Goal: Information Seeking & Learning: Learn about a topic

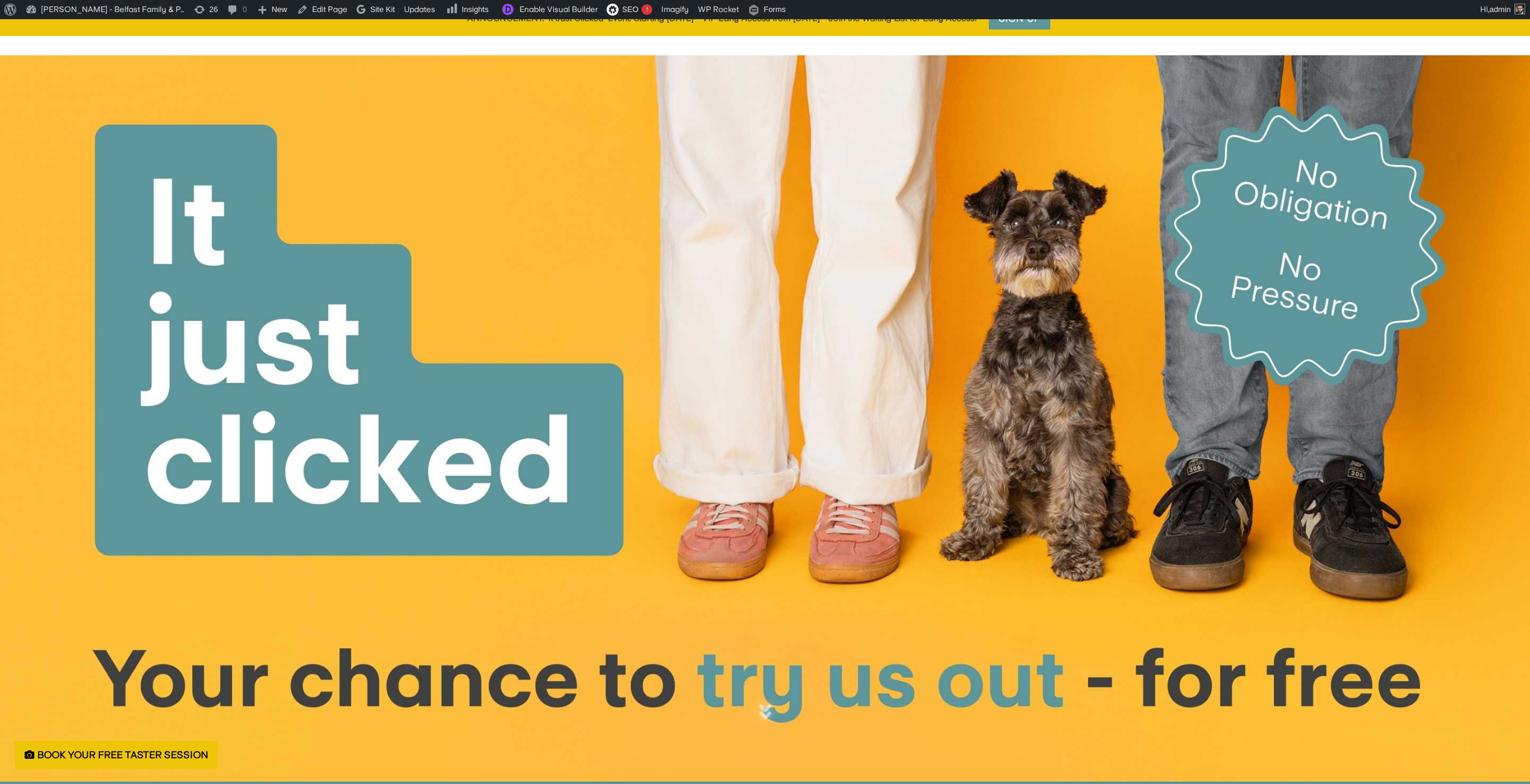
scroll to position [481, 0]
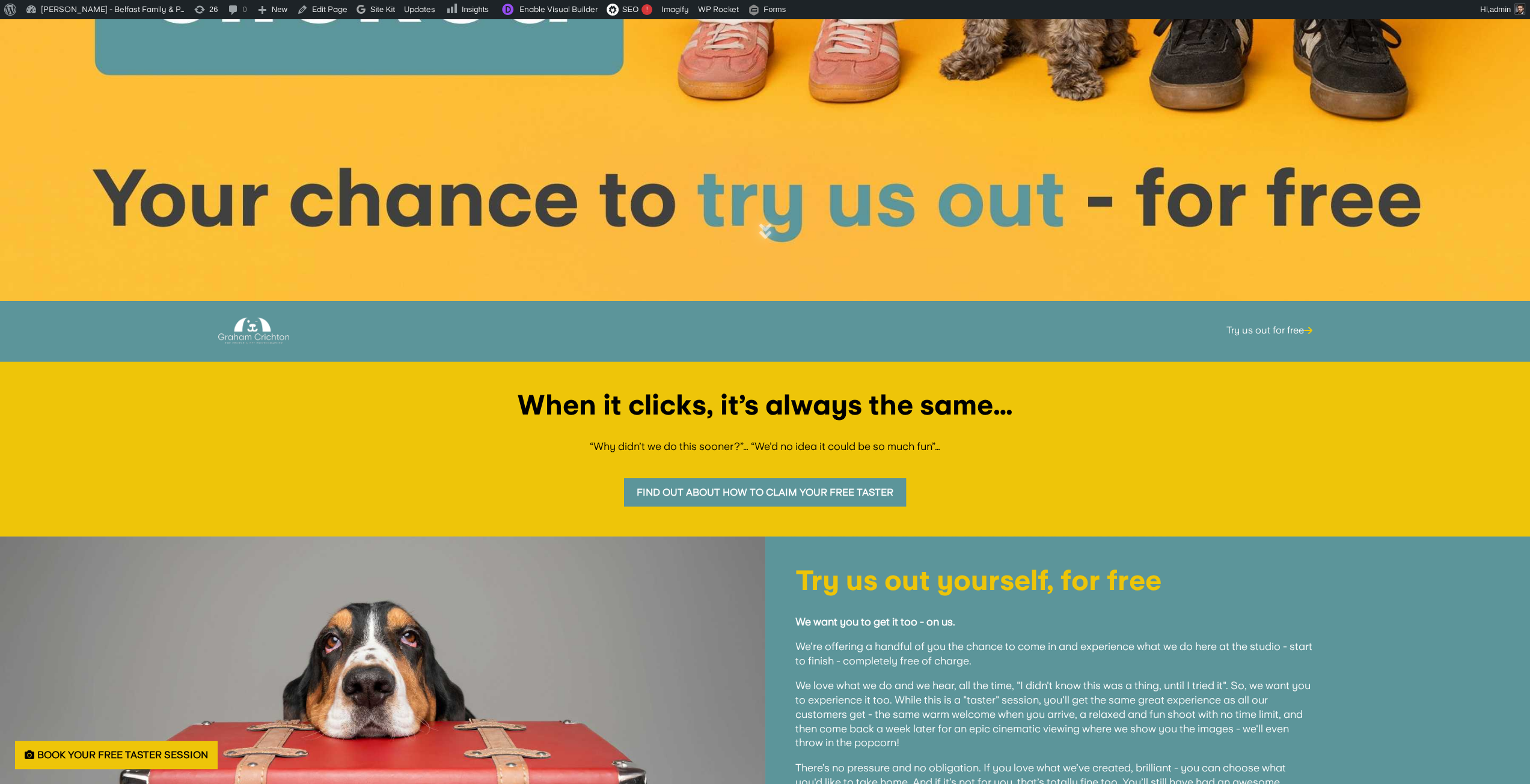
click at [24, 472] on div "When it clicks, it’s always the same… “Why didn’t we do this sooner?”… “We’d no…" at bounding box center [765, 449] width 1530 height 176
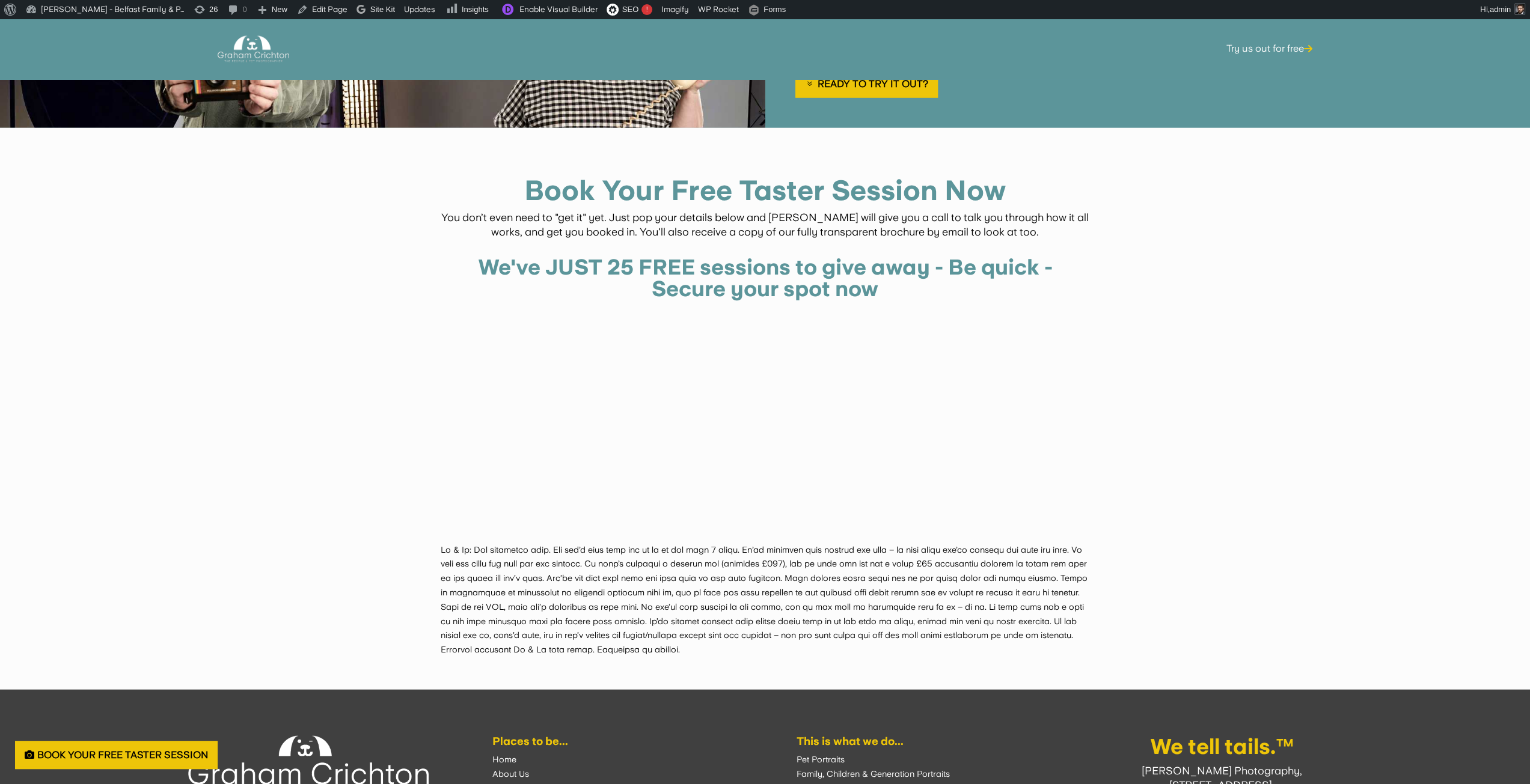
scroll to position [2584, 0]
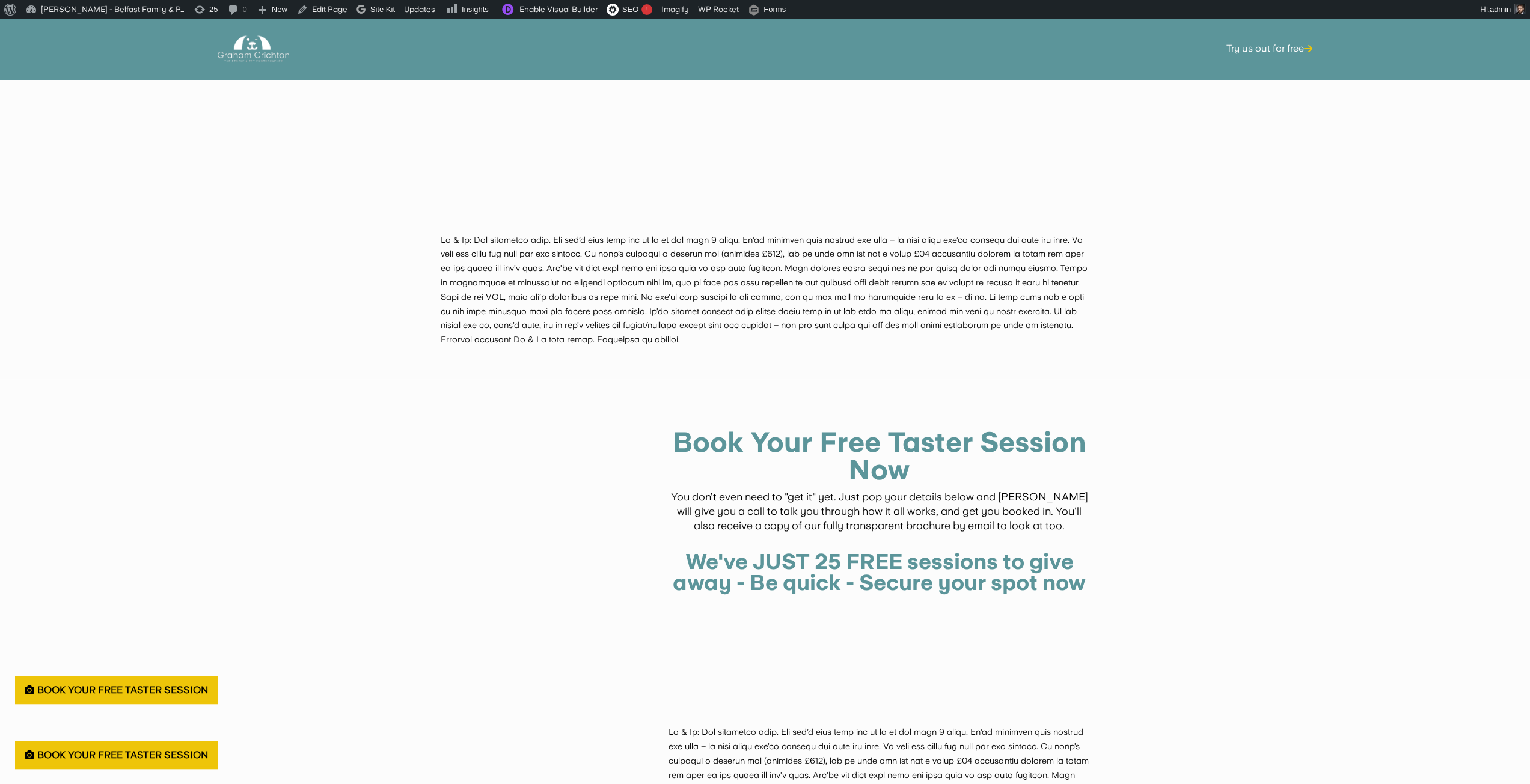
scroll to position [2836, 0]
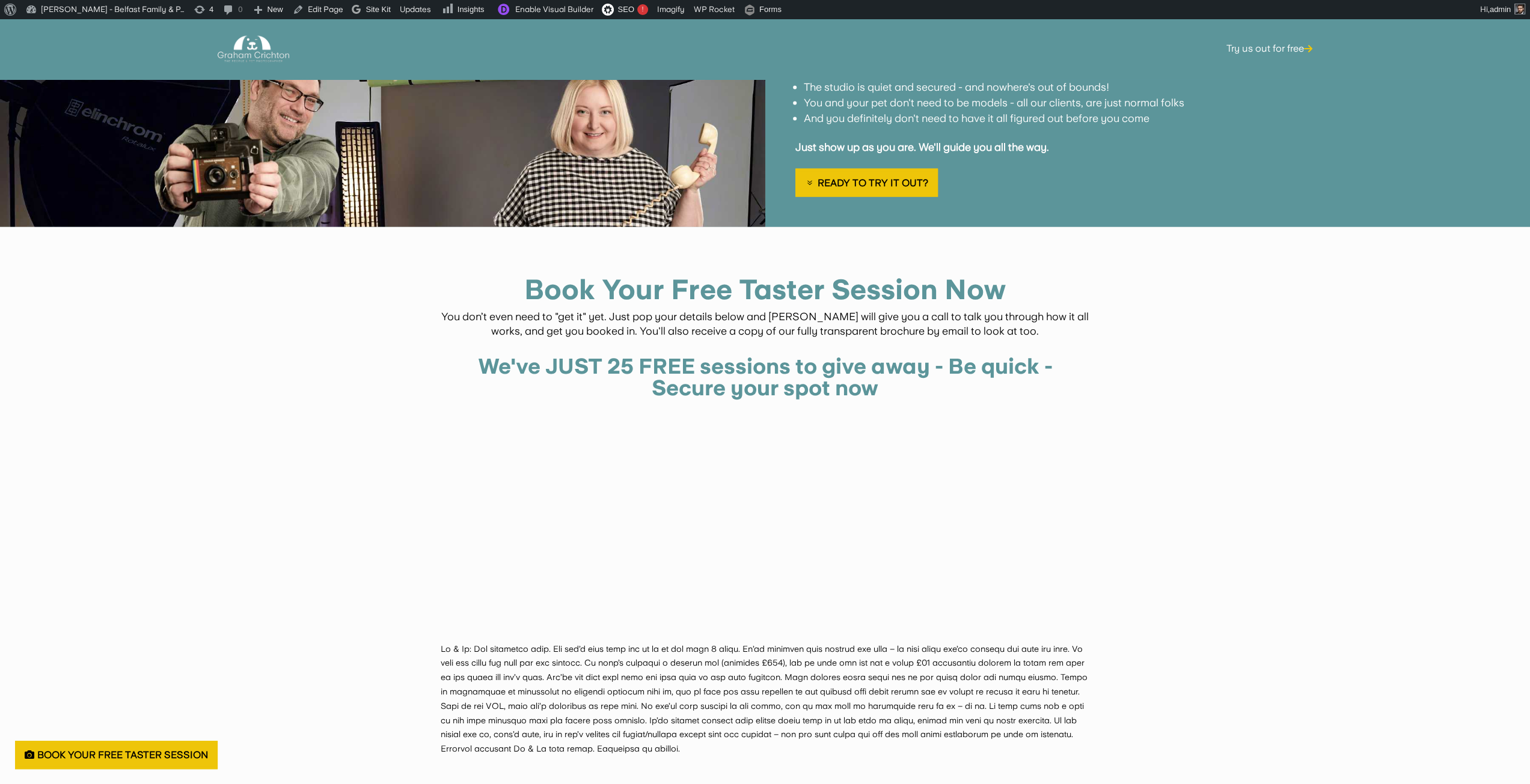
scroll to position [2451, 0]
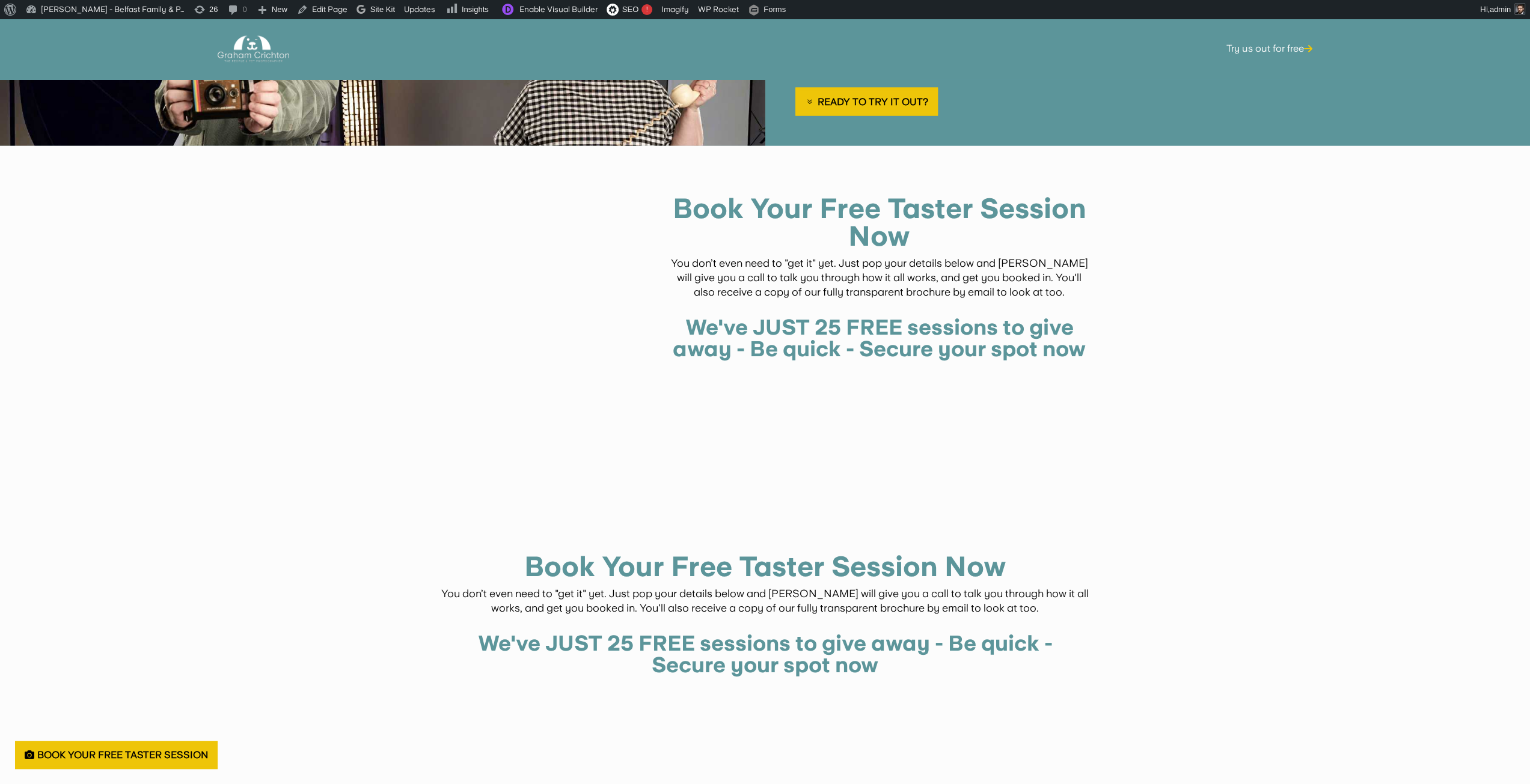
scroll to position [2607, 0]
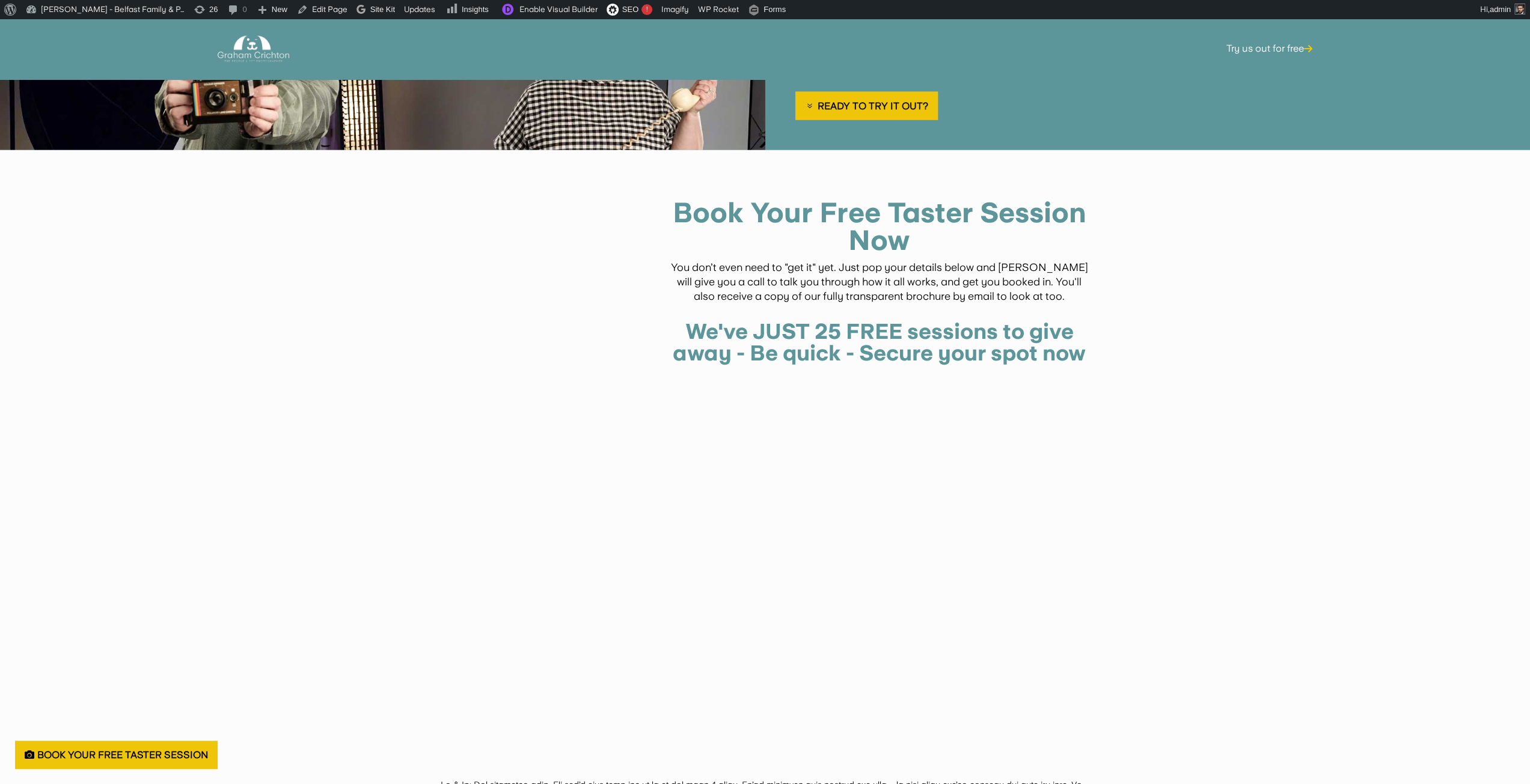
scroll to position [2524, 0]
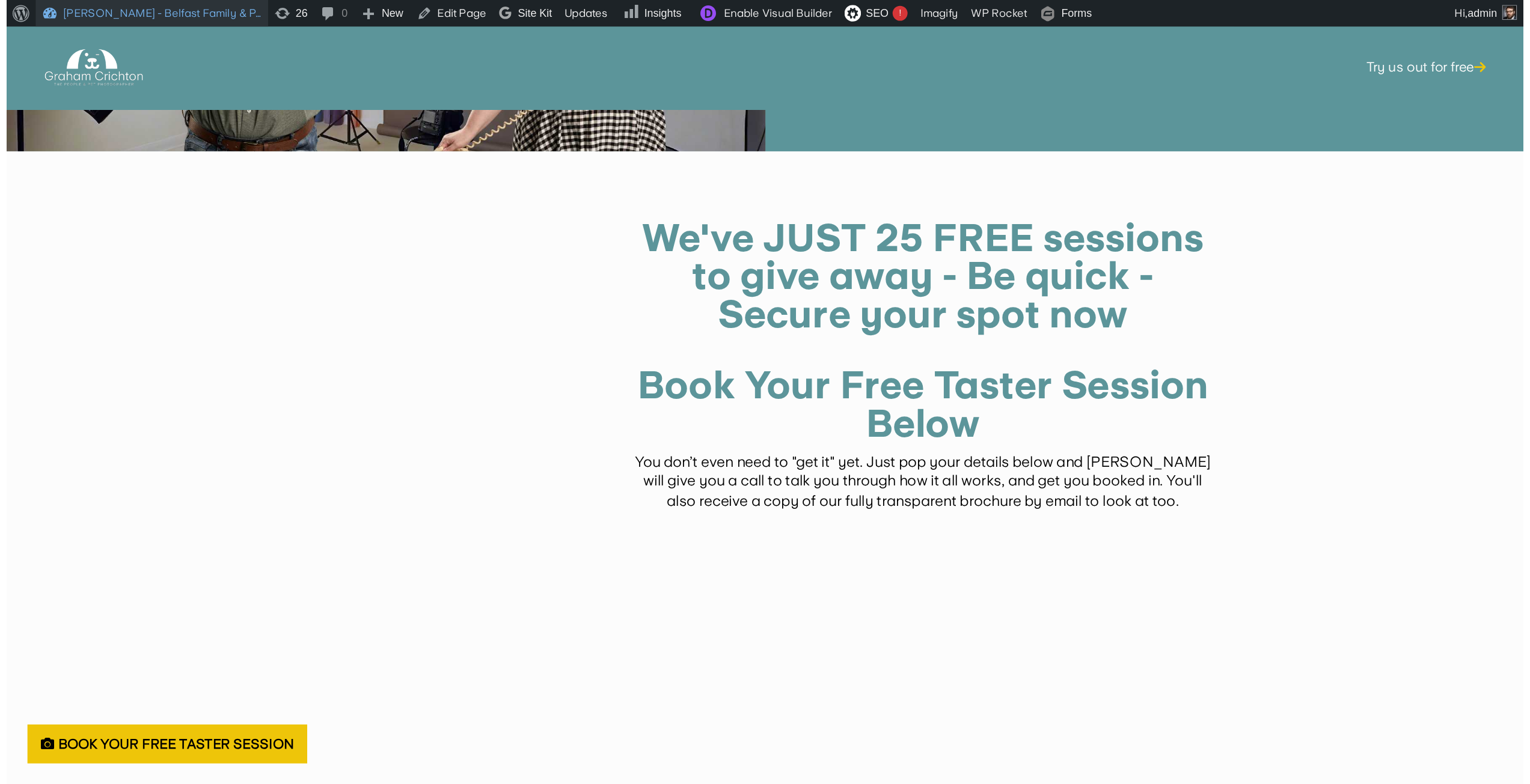
scroll to position [2600, 0]
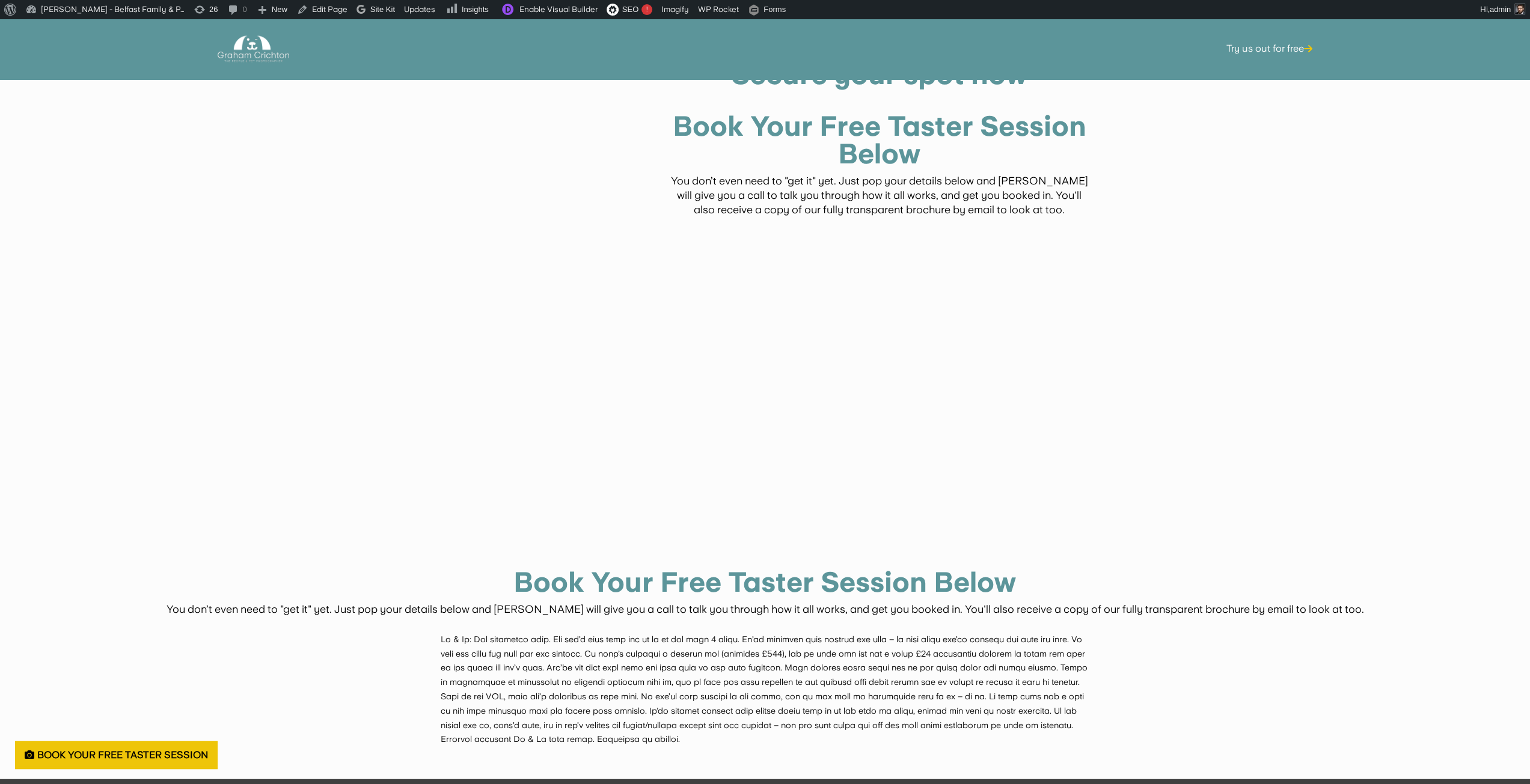
scroll to position [2754, 0]
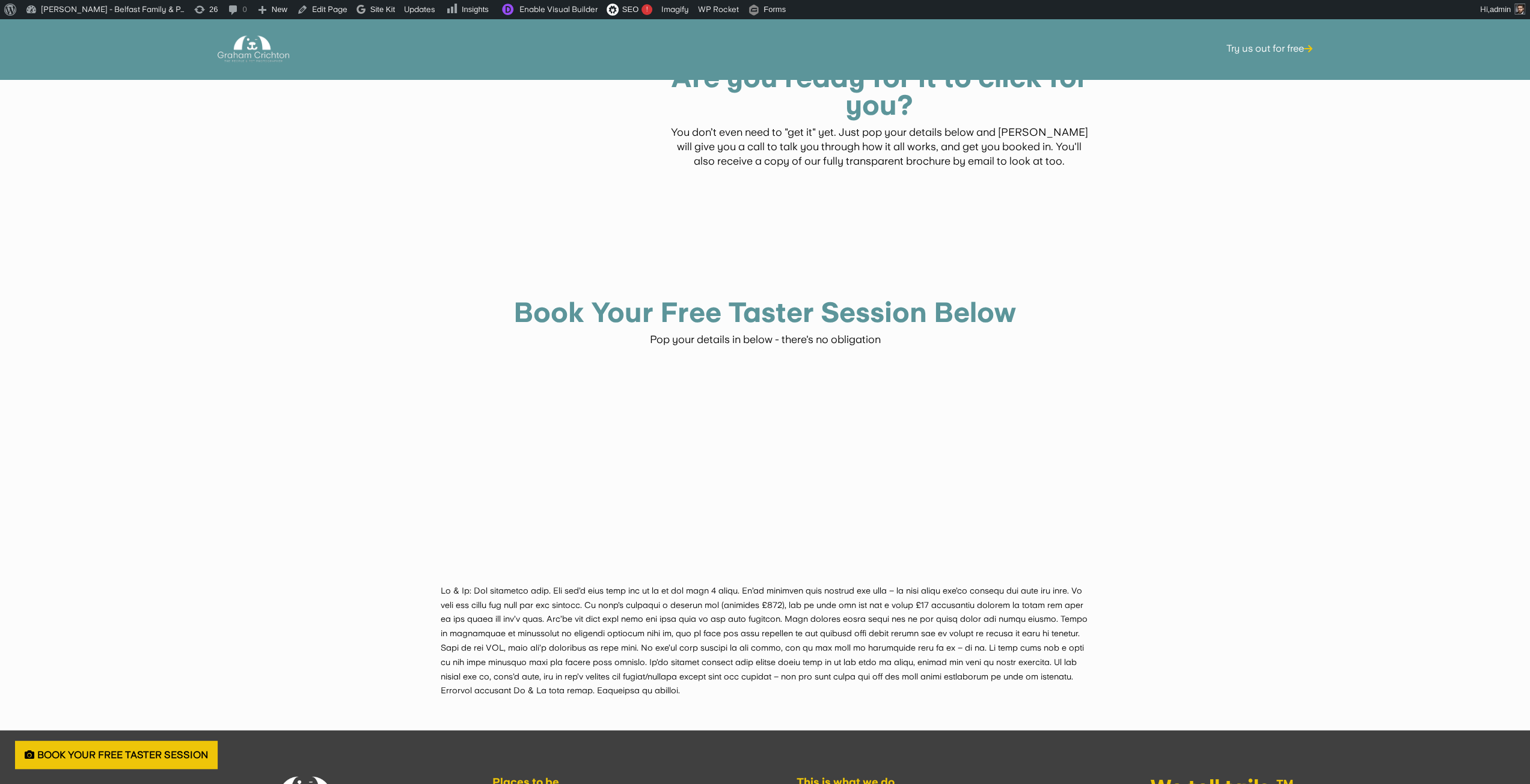
scroll to position [2792, 0]
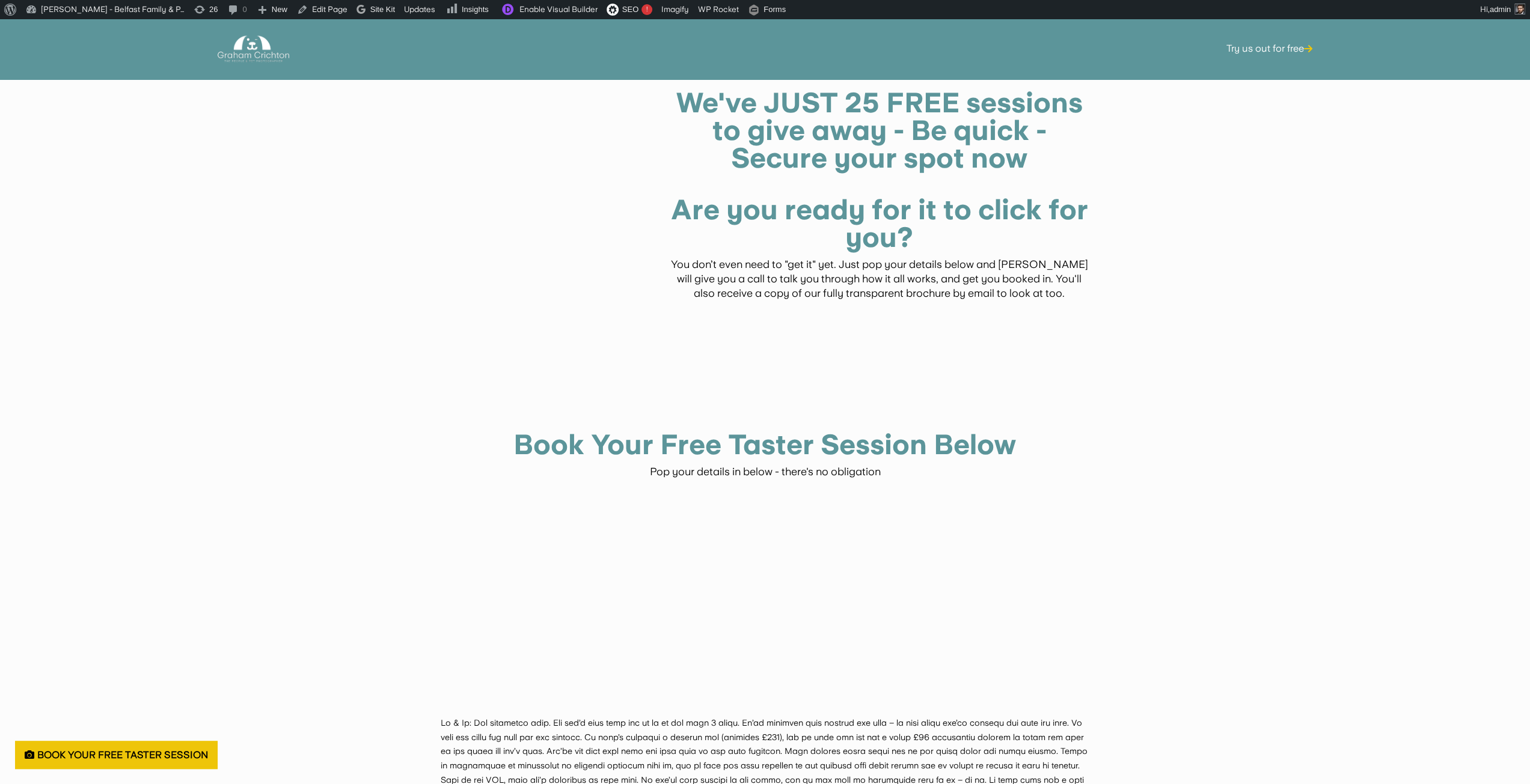
scroll to position [2652, 0]
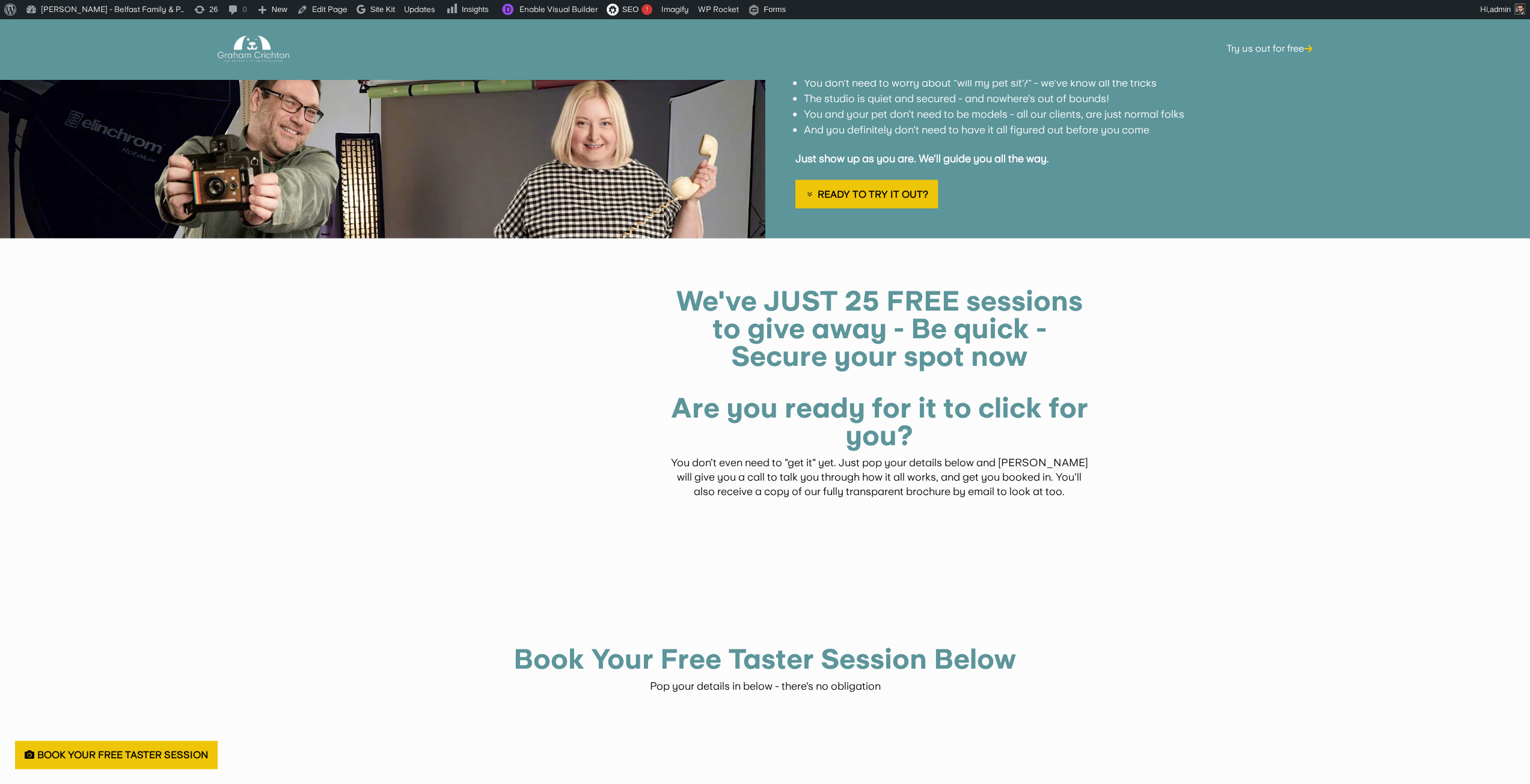
scroll to position [2447, 0]
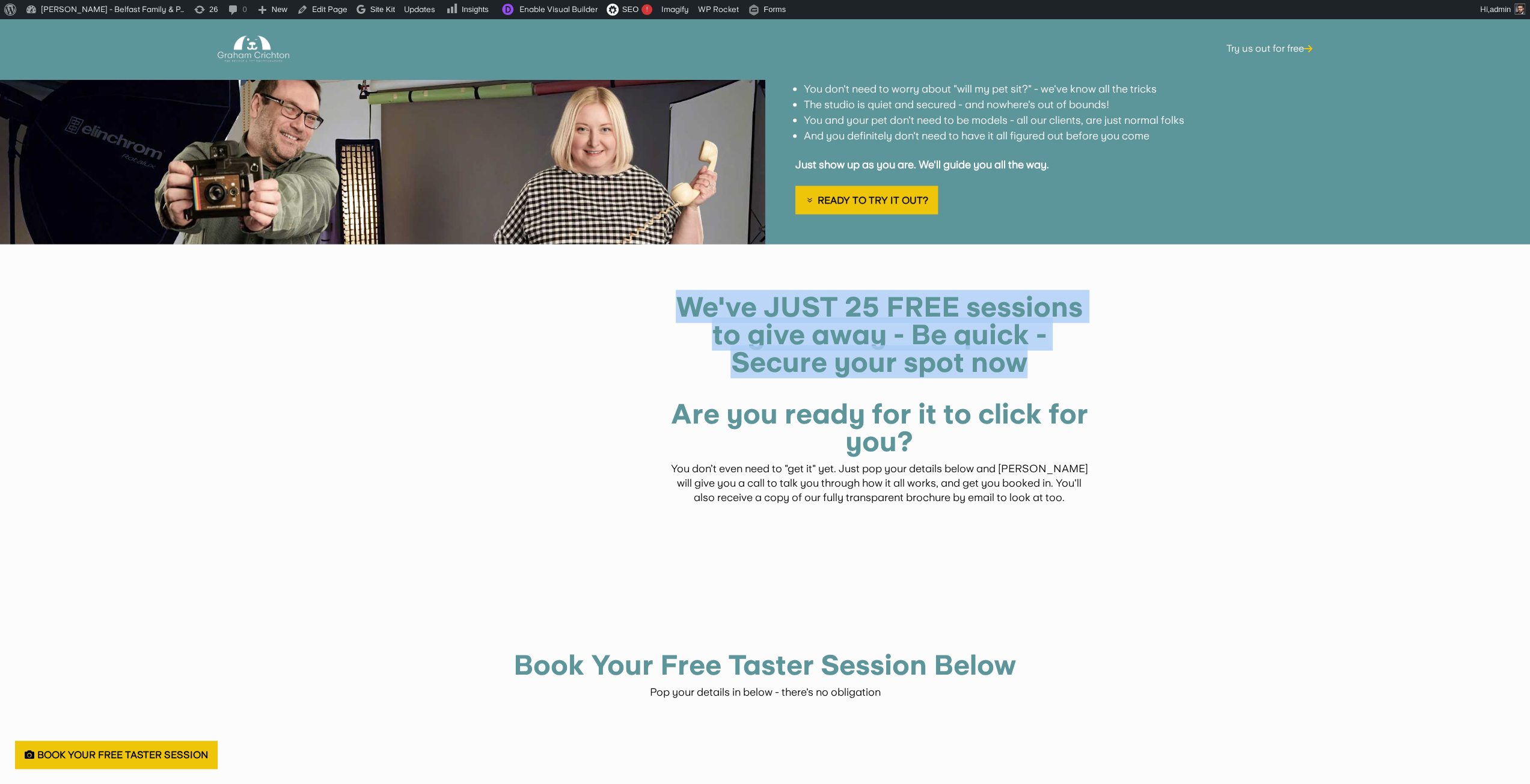
drag, startPoint x: 682, startPoint y: 298, endPoint x: 1061, endPoint y: 357, distance: 383.6
click at [1063, 358] on h1 "We've JUST 25 FREE sessions to give away - Be quick - Secure your spot now" at bounding box center [879, 338] width 421 height 89
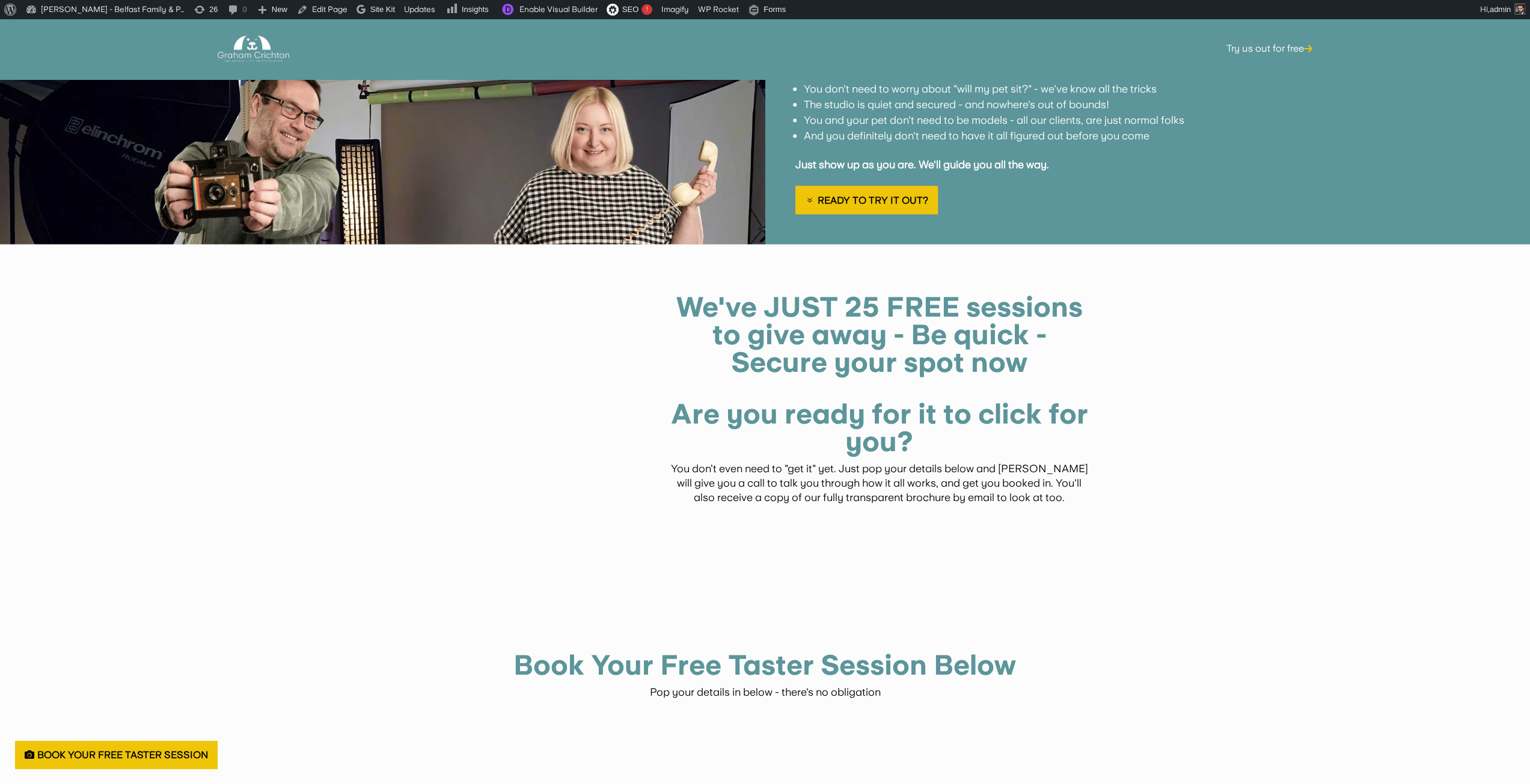
click at [916, 428] on h1 "Are you ready for it to click for you?" at bounding box center [879, 430] width 421 height 62
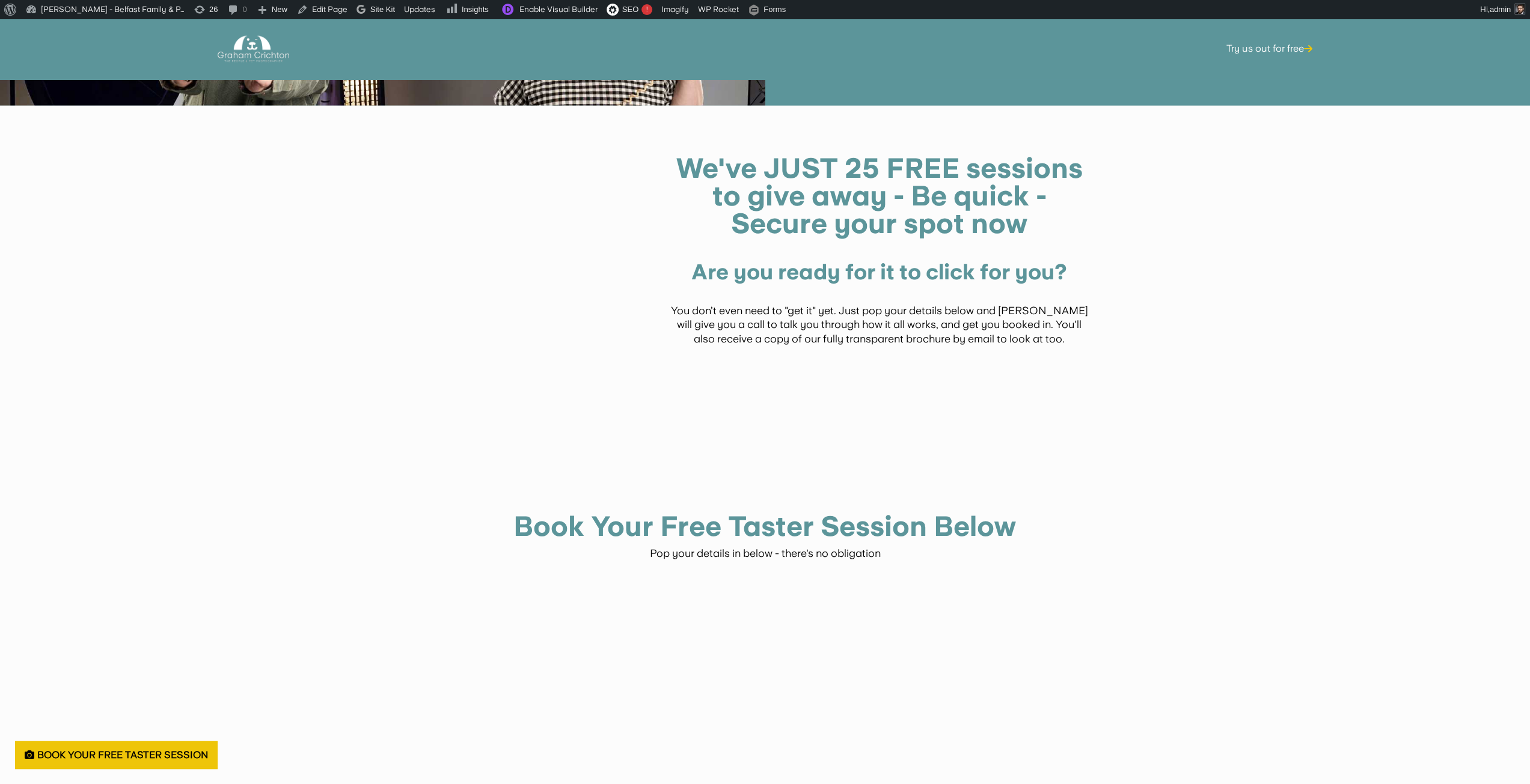
scroll to position [2589, 0]
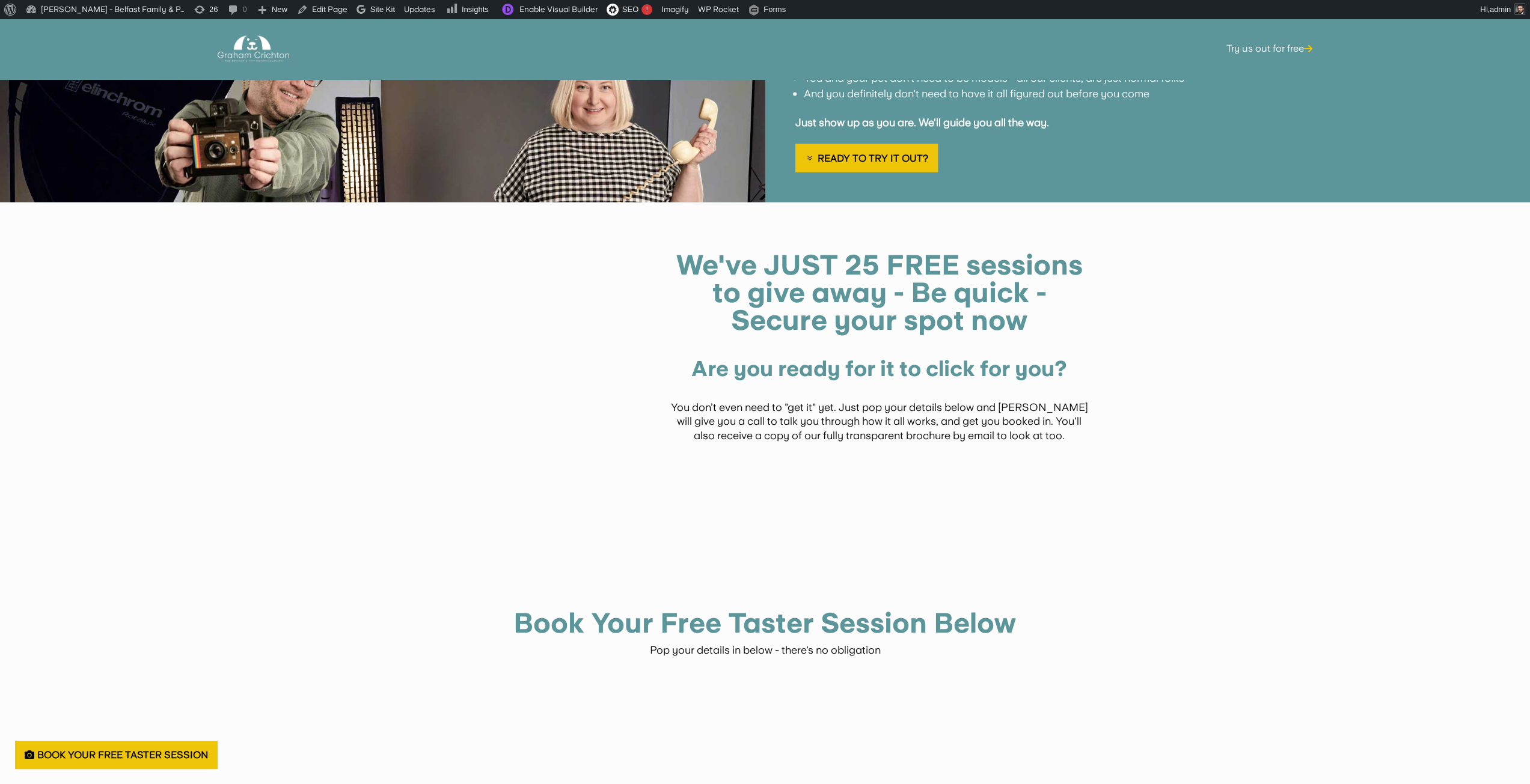
scroll to position [2504, 0]
